Goal: Find specific page/section: Find specific page/section

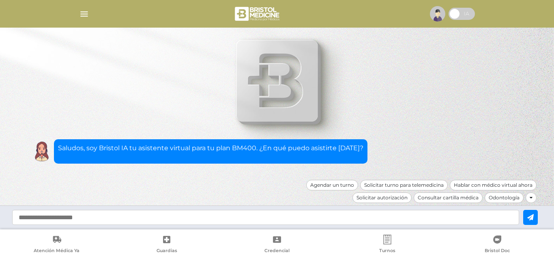
click at [88, 13] on img "button" at bounding box center [84, 14] width 10 height 10
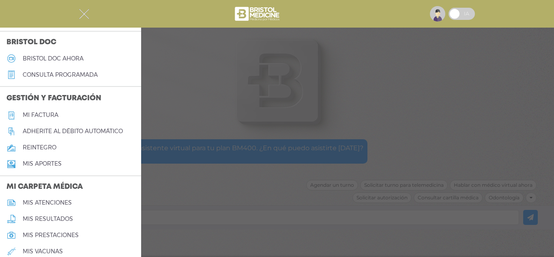
scroll to position [234, 0]
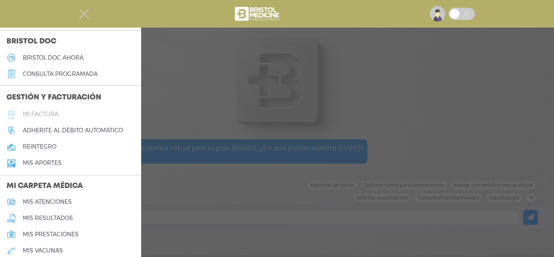
click at [37, 107] on link "Mi factura" at bounding box center [70, 114] width 141 height 16
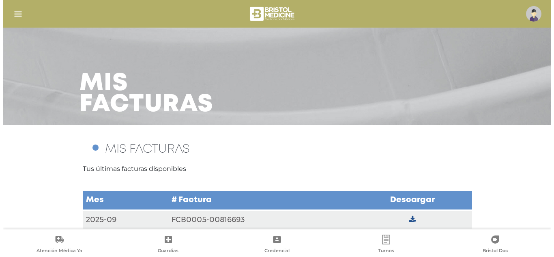
scroll to position [10, 0]
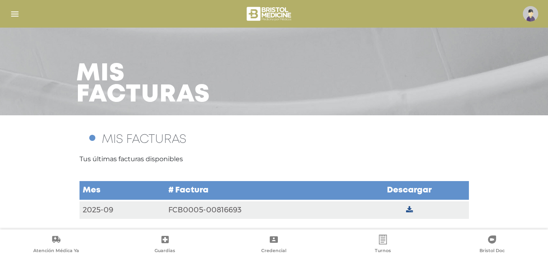
click at [106, 210] on td "2025-09" at bounding box center [123, 209] width 86 height 19
click at [210, 211] on td "FCB0005-00816693" at bounding box center [257, 209] width 185 height 19
click at [412, 211] on icon at bounding box center [409, 209] width 7 height 7
click at [7, 11] on div at bounding box center [274, 13] width 548 height 19
click at [12, 13] on img "button" at bounding box center [15, 14] width 10 height 10
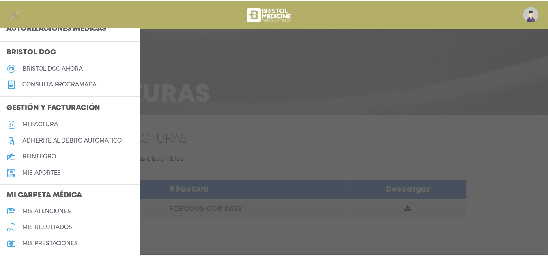
scroll to position [224, 0]
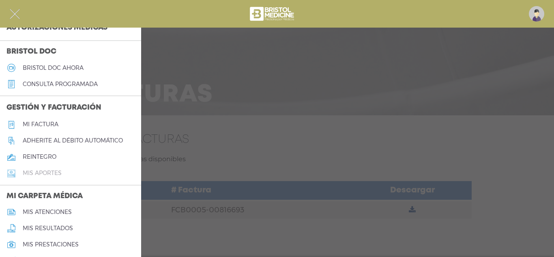
click at [49, 174] on h5 "Mis aportes" at bounding box center [42, 173] width 39 height 7
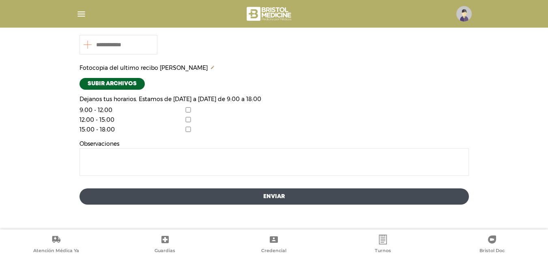
scroll to position [128, 0]
